Goal: Information Seeking & Learning: Learn about a topic

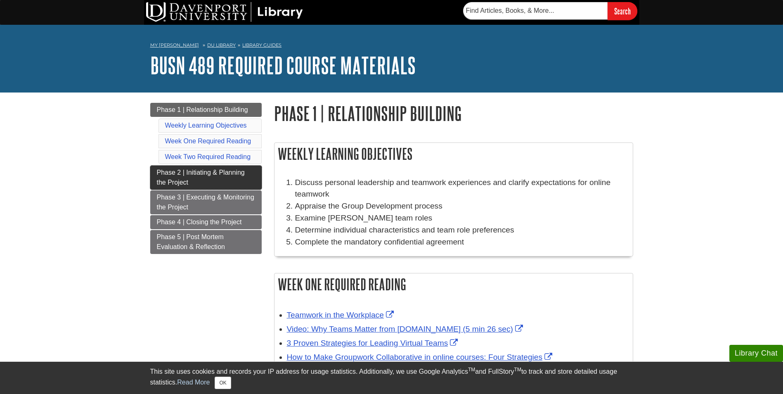
click at [190, 169] on span "Phase 2 | Initiating & Planning the Project" at bounding box center [201, 177] width 88 height 17
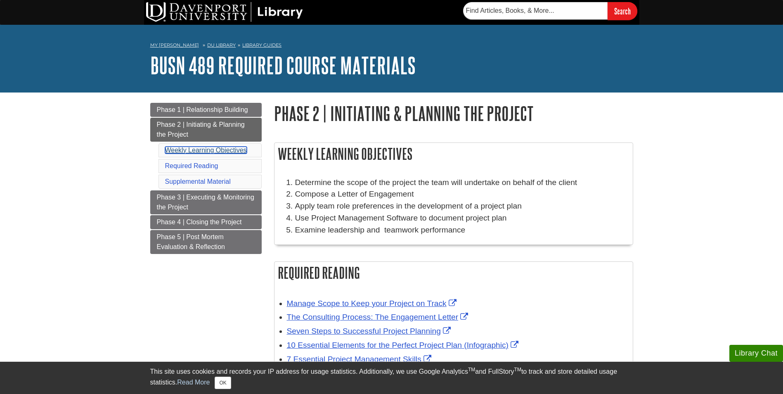
click at [214, 148] on link "Weekly Learning Objectives" at bounding box center [206, 150] width 82 height 7
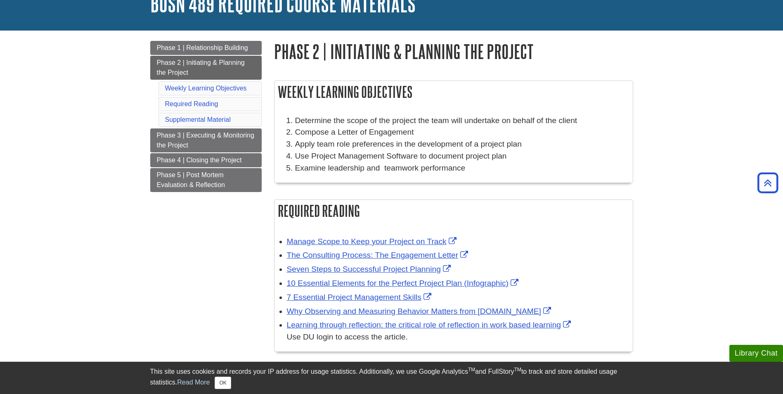
scroll to position [60, 0]
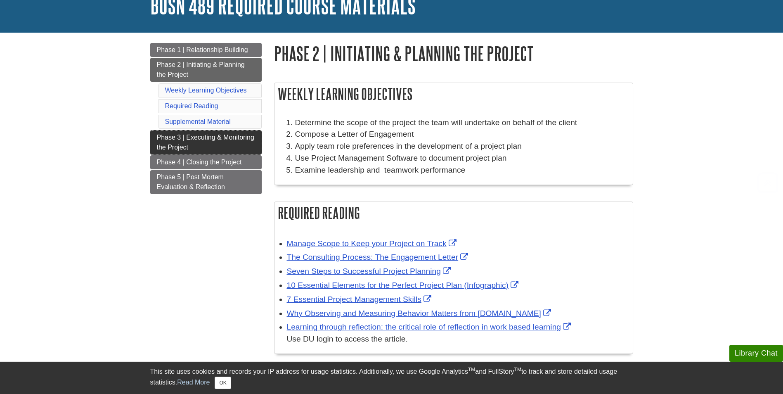
click at [234, 146] on link "Phase 3 | Executing & Monitoring the Project" at bounding box center [205, 142] width 111 height 24
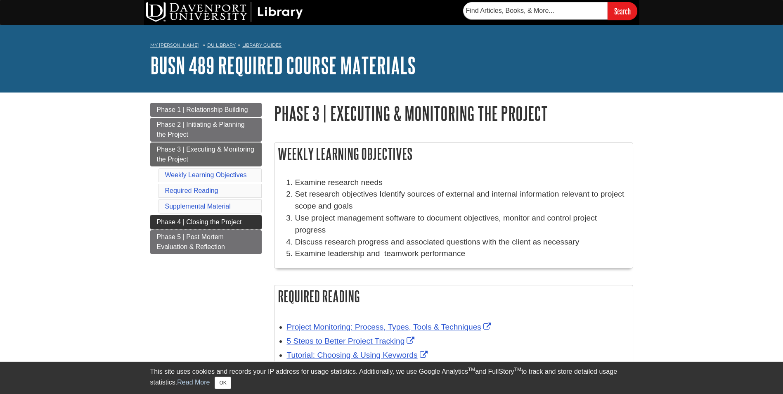
click at [221, 223] on span "Phase 4 | Closing the Project" at bounding box center [199, 221] width 85 height 7
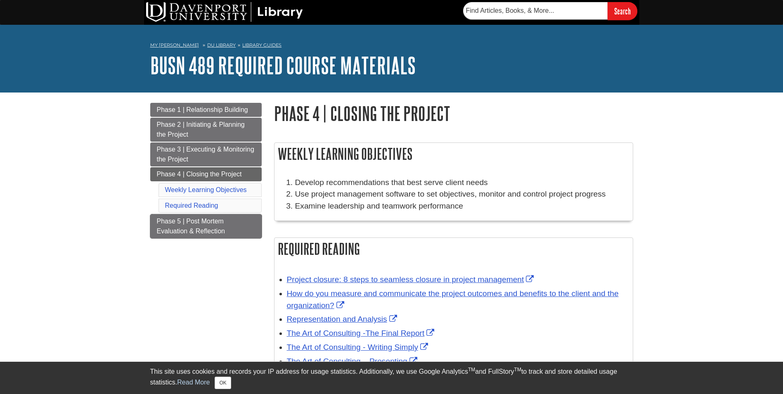
click at [221, 223] on span "Phase 5 | Post Mortem Evaluation & Reflection" at bounding box center [191, 226] width 68 height 17
